Goal: Task Accomplishment & Management: Use online tool/utility

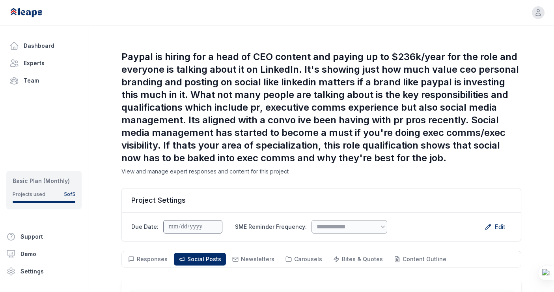
select select "*"
click at [52, 39] on link "Dashboard" at bounding box center [43, 46] width 75 height 16
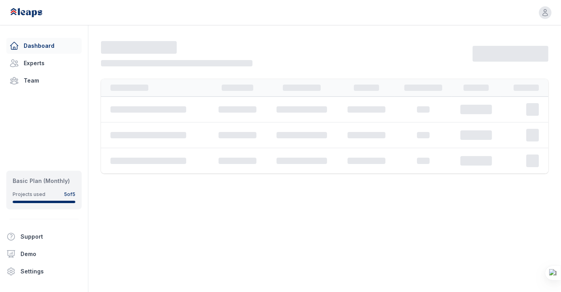
click at [51, 41] on link "Dashboard" at bounding box center [43, 46] width 75 height 16
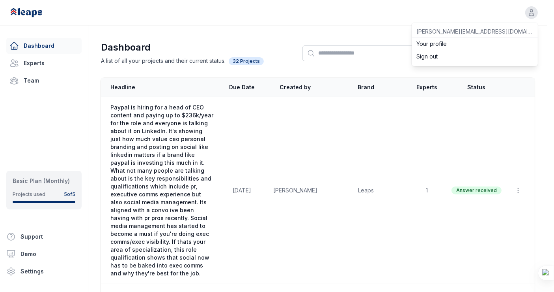
click at [541, 13] on div "Open user menu rennie@premiumcontentshop.com Your profile Sign out" at bounding box center [274, 12] width 548 height 25
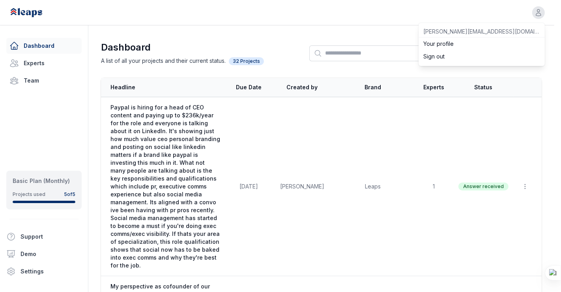
click at [455, 54] on button "Sign out" at bounding box center [482, 56] width 126 height 13
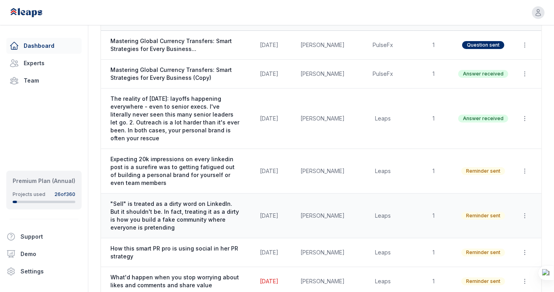
scroll to position [134, 0]
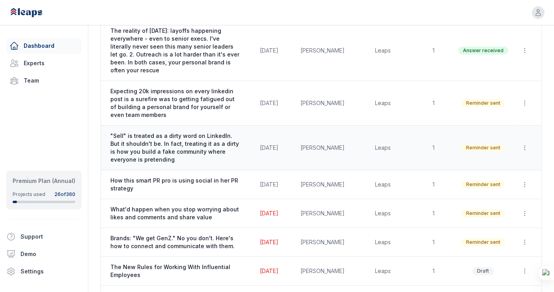
click at [194, 180] on span "How this smart PR pro is using social in her PR strategy" at bounding box center [175, 184] width 131 height 16
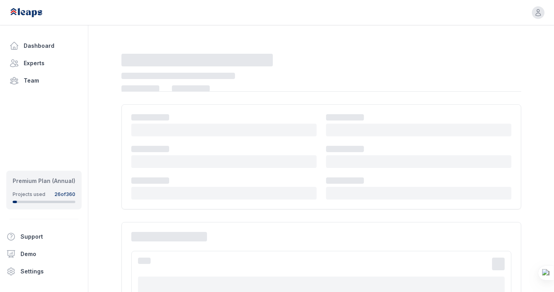
click at [194, 180] on div at bounding box center [223, 188] width 185 height 22
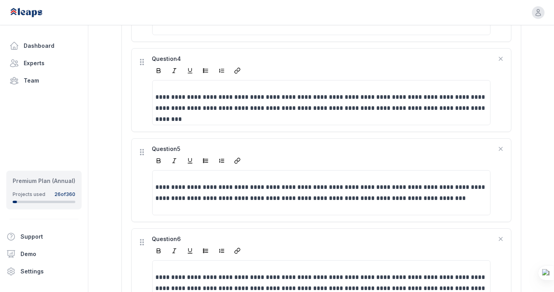
scroll to position [708, 0]
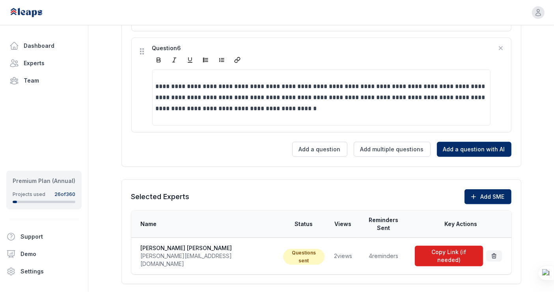
click at [425, 245] on button "Copy Link (if needed)" at bounding box center [449, 255] width 68 height 21
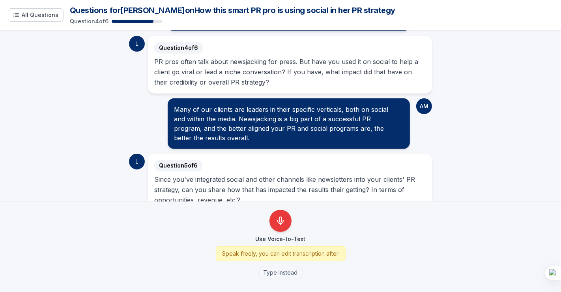
scroll to position [436, 0]
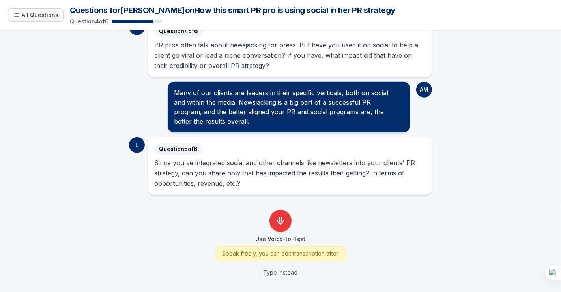
click at [14, 15] on icon "Show all questions" at bounding box center [16, 15] width 6 height 6
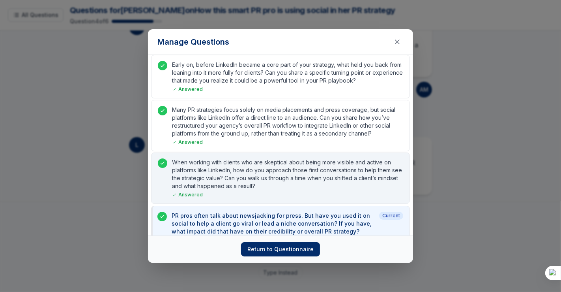
scroll to position [95, 0]
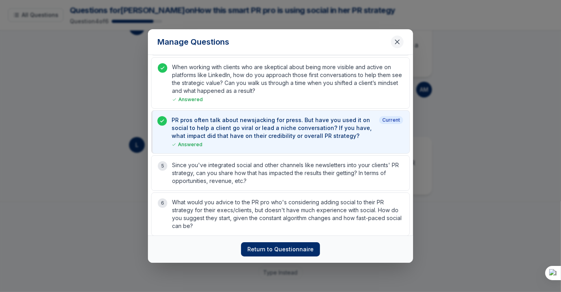
click at [395, 45] on button "Close questions modal" at bounding box center [397, 42] width 13 height 13
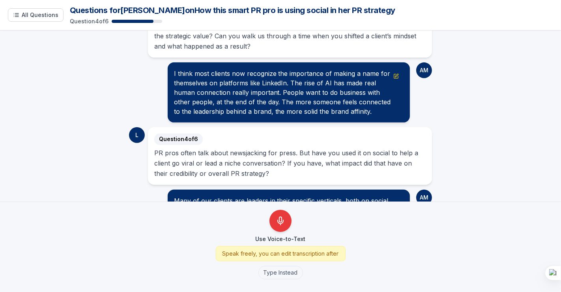
scroll to position [166, 0]
